Goal: Browse casually: Explore the website without a specific task or goal

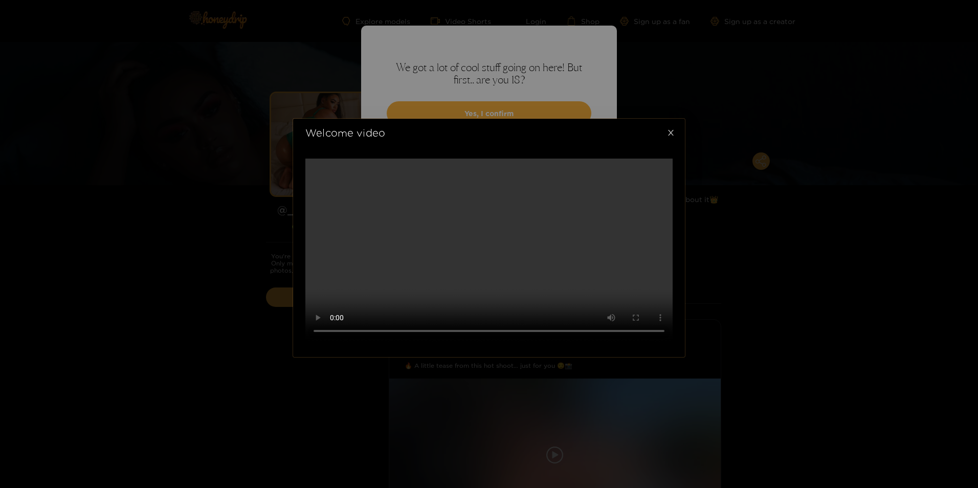
click at [672, 129] on icon "close" at bounding box center [671, 133] width 8 height 8
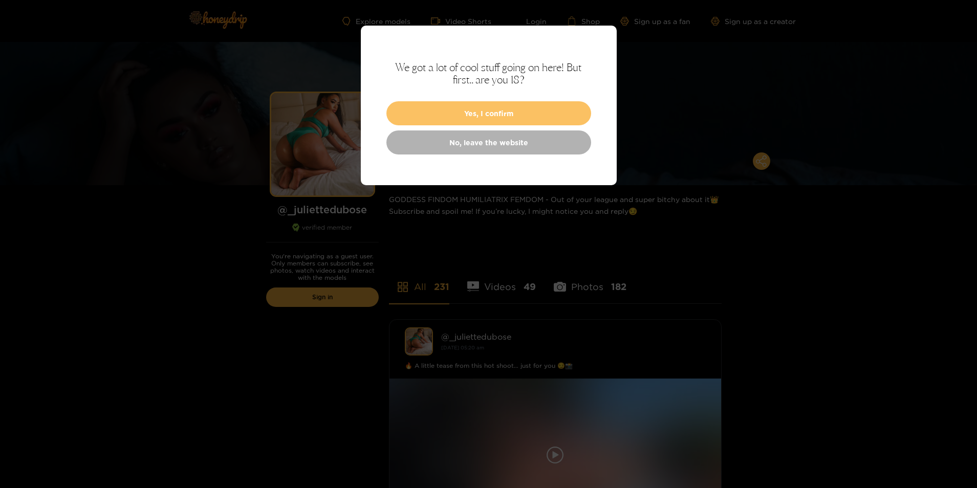
click at [493, 115] on button "Yes, I confirm" at bounding box center [488, 113] width 205 height 24
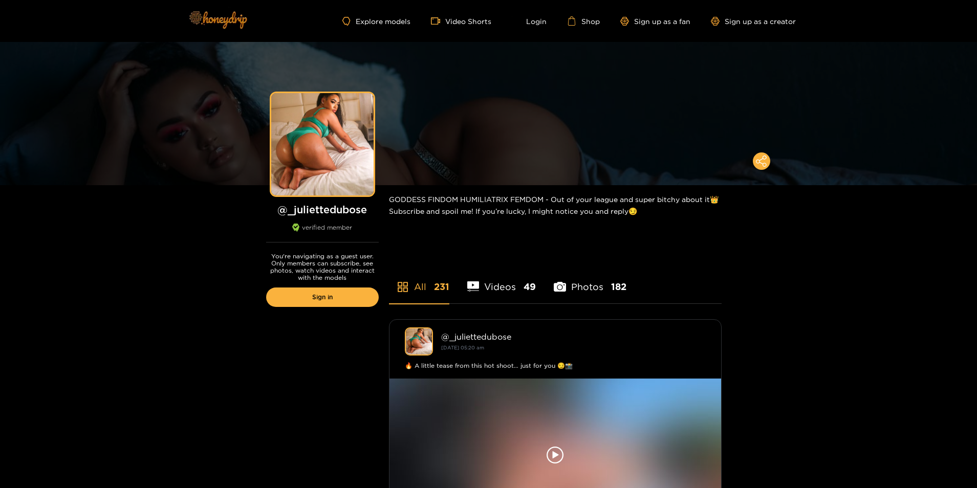
click at [232, 23] on img at bounding box center [218, 19] width 72 height 43
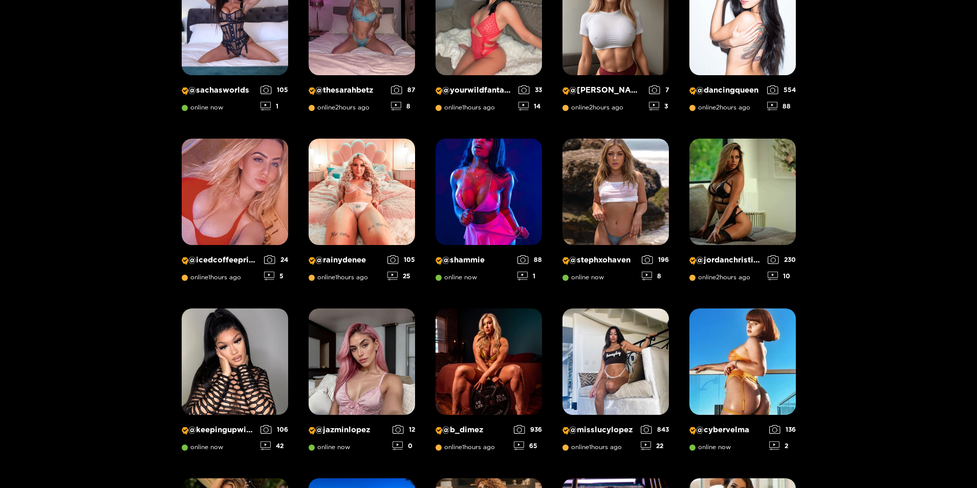
scroll to position [526, 0]
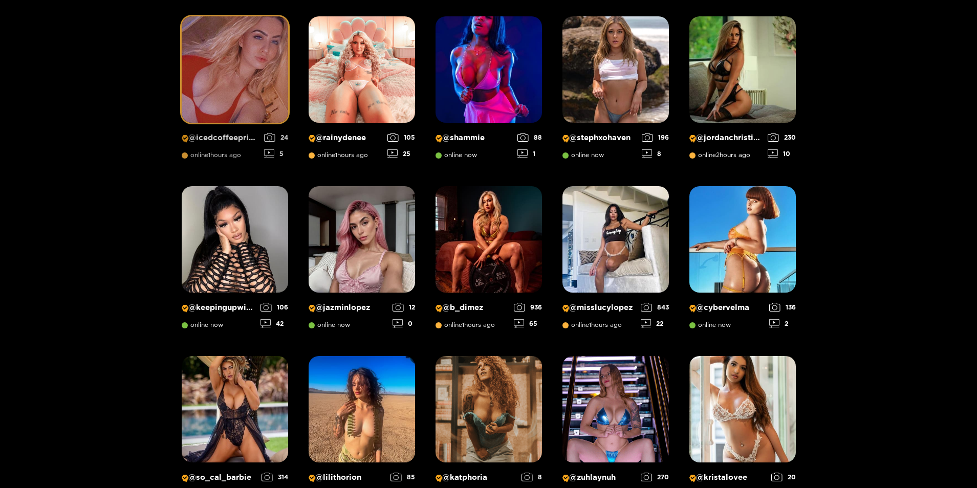
click at [208, 72] on img at bounding box center [235, 69] width 106 height 106
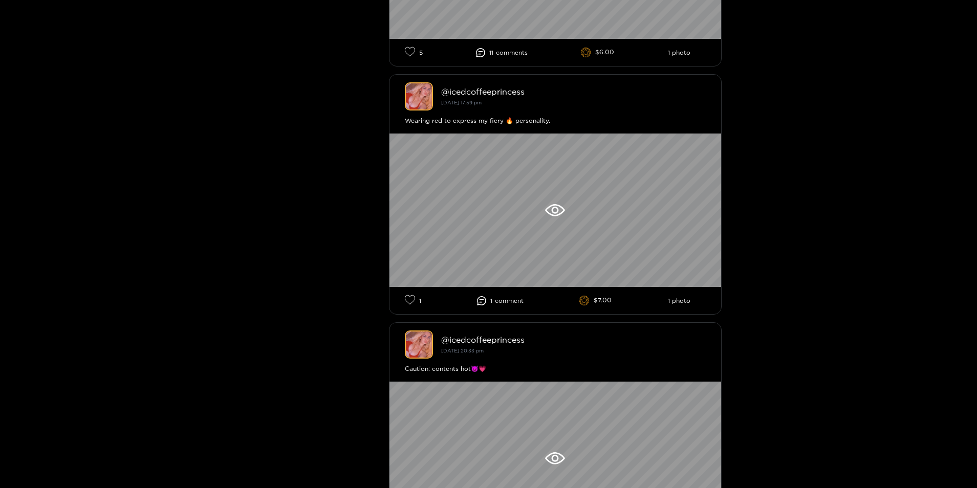
scroll to position [563, 0]
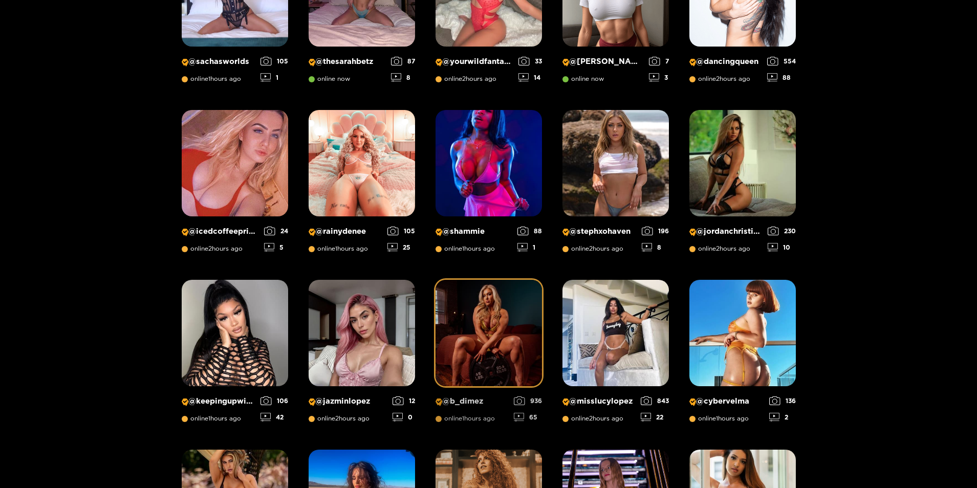
scroll to position [431, 0]
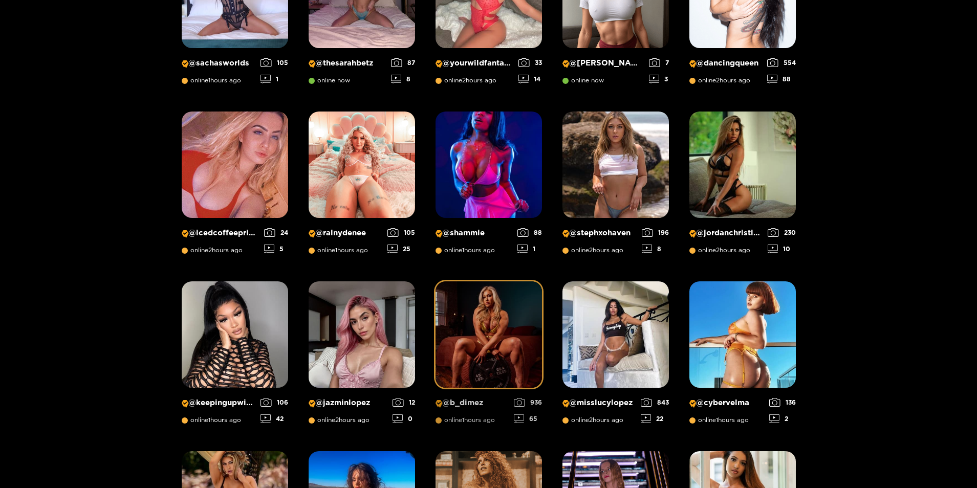
click at [476, 310] on img at bounding box center [488, 334] width 106 height 106
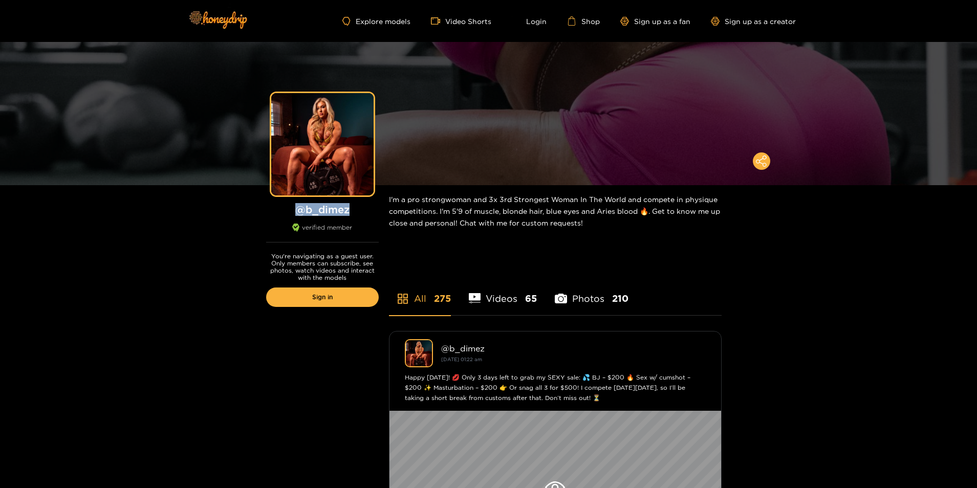
drag, startPoint x: 354, startPoint y: 213, endPoint x: 295, endPoint y: 209, distance: 59.0
click at [295, 209] on h1 "@ b_dimez" at bounding box center [322, 209] width 113 height 13
